Goal: Information Seeking & Learning: Learn about a topic

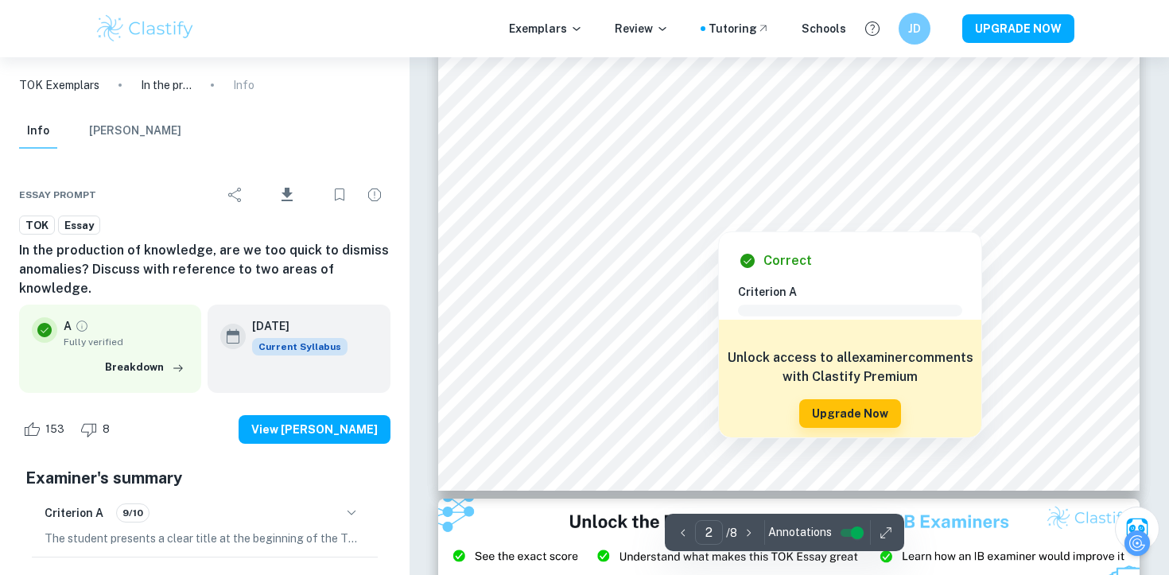
scroll to position [1405, 0]
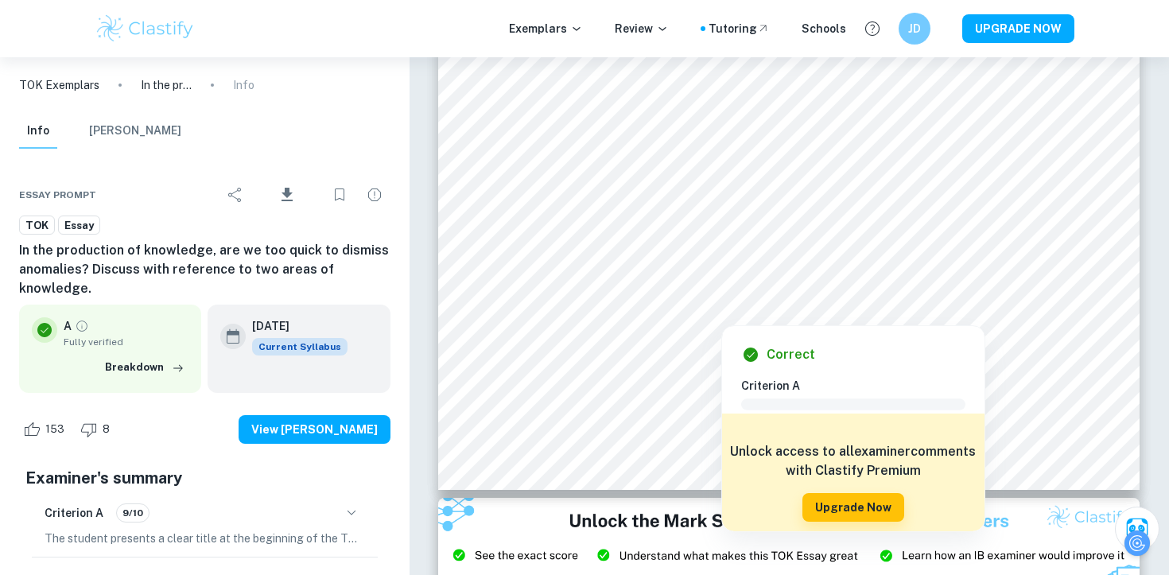
click at [382, 262] on h6 "In the production of knowledge, are we too quick to dismiss anomalies? Discuss …" at bounding box center [204, 269] width 371 height 57
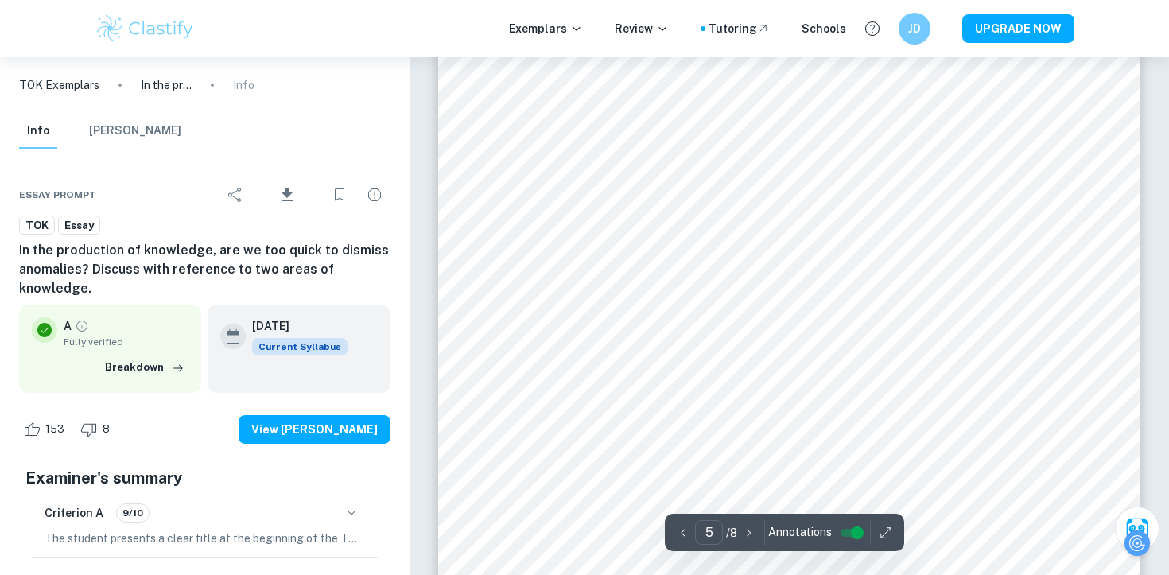
scroll to position [3774, 0]
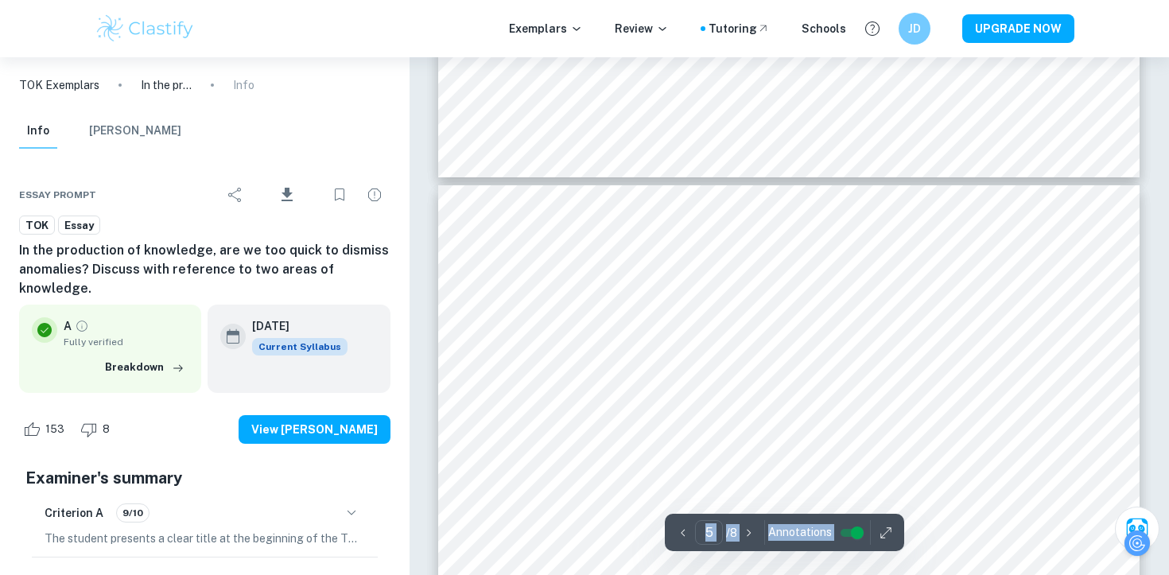
click at [584, 285] on div "Correct Criterion A The chosen title is made clear and apparent in the submissi…" at bounding box center [789, 68] width 760 height 7570
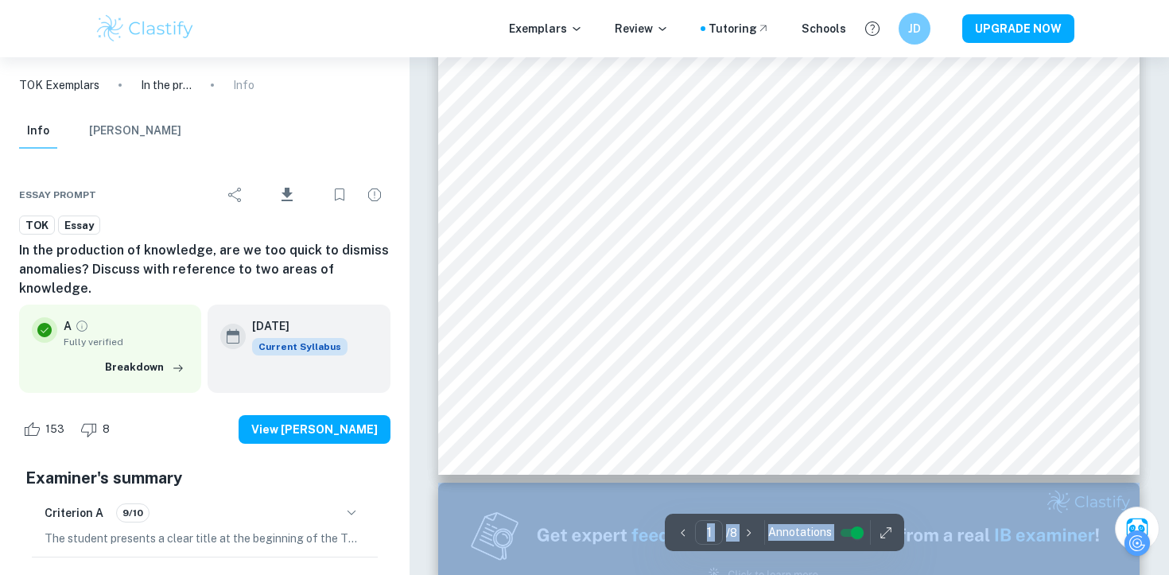
scroll to position [0, 0]
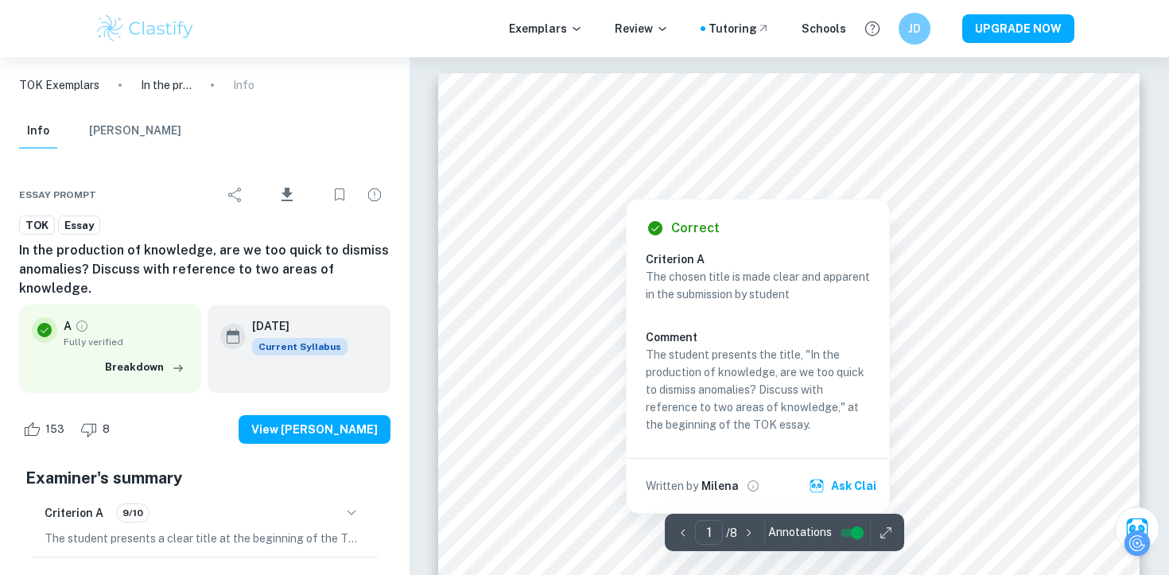
click at [553, 188] on div at bounding box center [625, 183] width 209 height 24
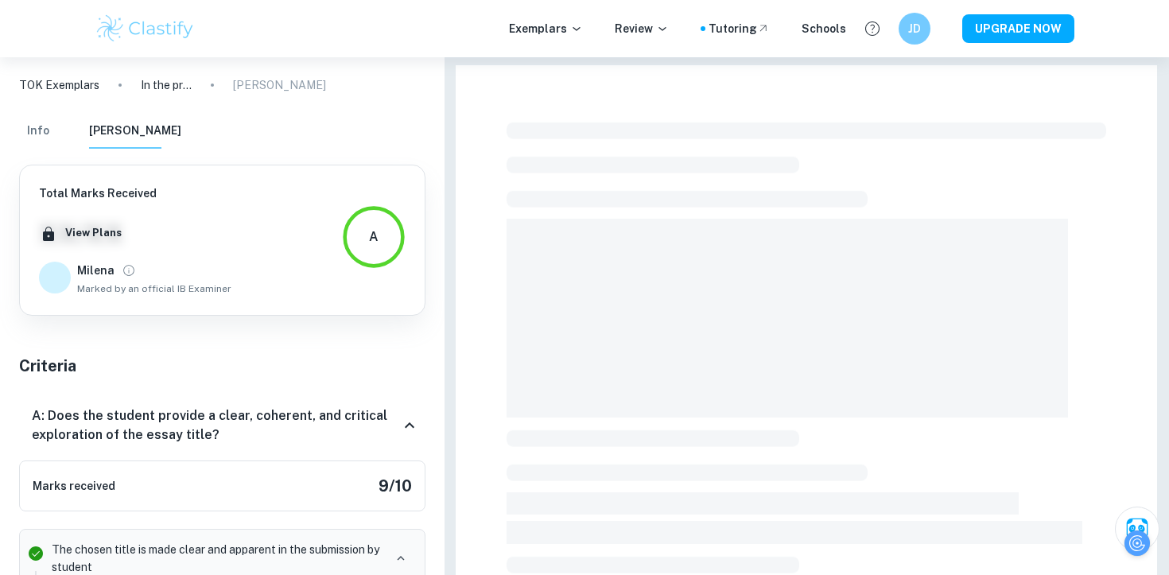
scroll to position [242, 0]
